Goal: Transaction & Acquisition: Purchase product/service

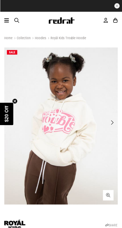
click at [8, 19] on icon at bounding box center [6, 20] width 5 height 6
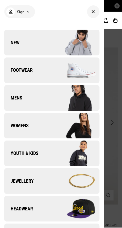
click at [69, 150] on img at bounding box center [76, 153] width 48 height 27
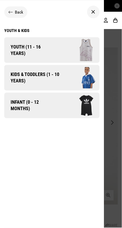
click at [88, 51] on img at bounding box center [77, 50] width 46 height 25
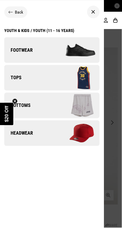
scroll to position [1, 0]
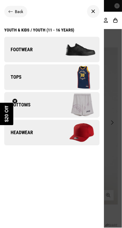
click at [57, 31] on div "Youth & Kids / Youth (11 - 16 years)" at bounding box center [39, 29] width 70 height 5
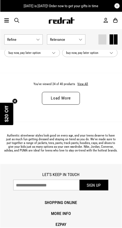
scroll to position [1545, 0]
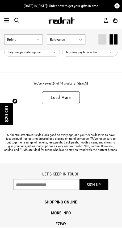
click at [69, 95] on link "Load More" at bounding box center [61, 97] width 38 height 13
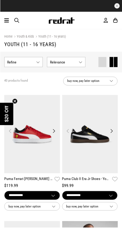
click at [23, 23] on div "Sign in New Back Footwear Back Mens Back Womens Back Youth & Kids Back Jeweller…" at bounding box center [59, 21] width 90 height 6
click at [17, 19] on span "button" at bounding box center [16, 21] width 5 height 6
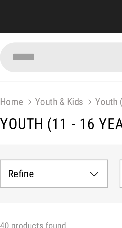
type input "*****"
click at [96, 16] on button "submit" at bounding box center [100, 20] width 9 height 9
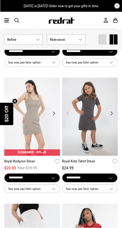
scroll to position [271, 0]
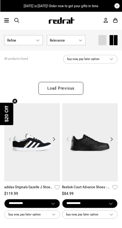
scroll to position [23, 0]
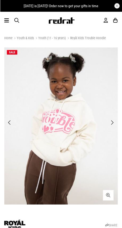
click at [5, 19] on icon at bounding box center [6, 20] width 5 height 6
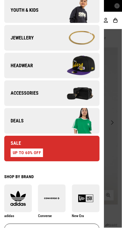
scroll to position [144, 0]
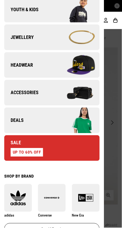
click at [69, 150] on link "Sale UP TO 60% OFF" at bounding box center [52, 148] width 96 height 26
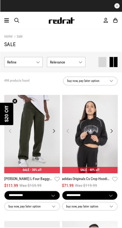
click at [38, 64] on button "Show Refine s" at bounding box center [23, 62] width 39 height 10
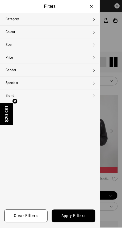
click at [15, 73] on button "Gender None selected" at bounding box center [50, 70] width 100 height 13
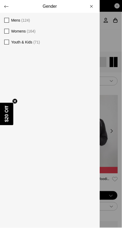
click at [7, 32] on span at bounding box center [6, 31] width 5 height 5
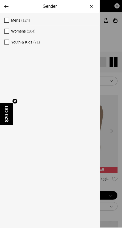
click at [13, 44] on span "Youth & Kids (71)" at bounding box center [53, 42] width 84 height 6
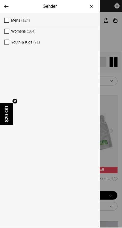
click at [5, 4] on h4 "Gender" at bounding box center [50, 6] width 100 height 13
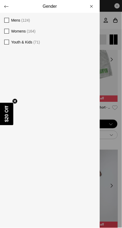
scroll to position [72, 0]
click at [6, 5] on h4 "Gender" at bounding box center [50, 6] width 100 height 13
click at [9, 7] on button "Gender" at bounding box center [50, 6] width 100 height 13
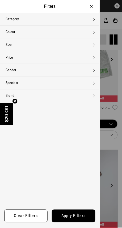
click at [79, 217] on button "Apply filters" at bounding box center [74, 216] width 44 height 13
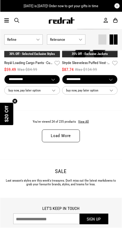
scroll to position [1509, 0]
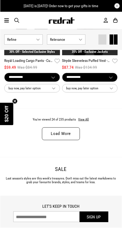
click at [71, 135] on link "Load More" at bounding box center [61, 133] width 38 height 13
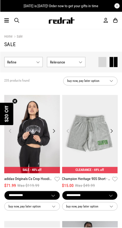
click at [40, 64] on button "Show Refine s" at bounding box center [23, 62] width 39 height 10
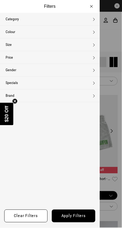
click at [95, 34] on button "Colour None selected" at bounding box center [50, 32] width 100 height 13
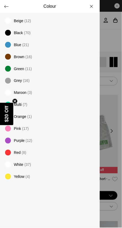
click at [28, 128] on span "(17)" at bounding box center [25, 129] width 7 height 4
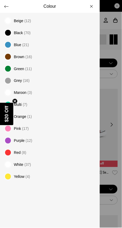
scroll to position [385, 0]
click at [118, 99] on div at bounding box center [61, 114] width 122 height 228
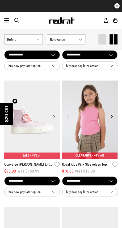
scroll to position [149, 0]
